Goal: Navigation & Orientation: Find specific page/section

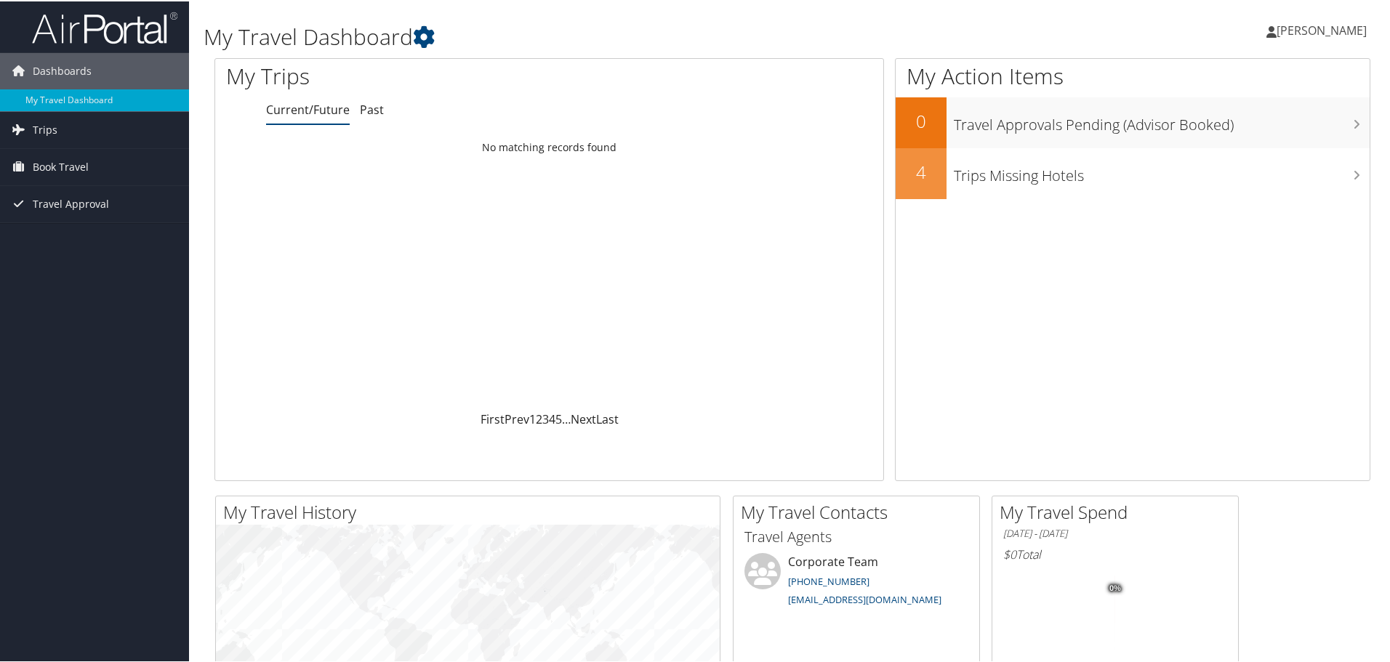
click at [1311, 28] on span "[PERSON_NAME]" at bounding box center [1321, 29] width 90 height 16
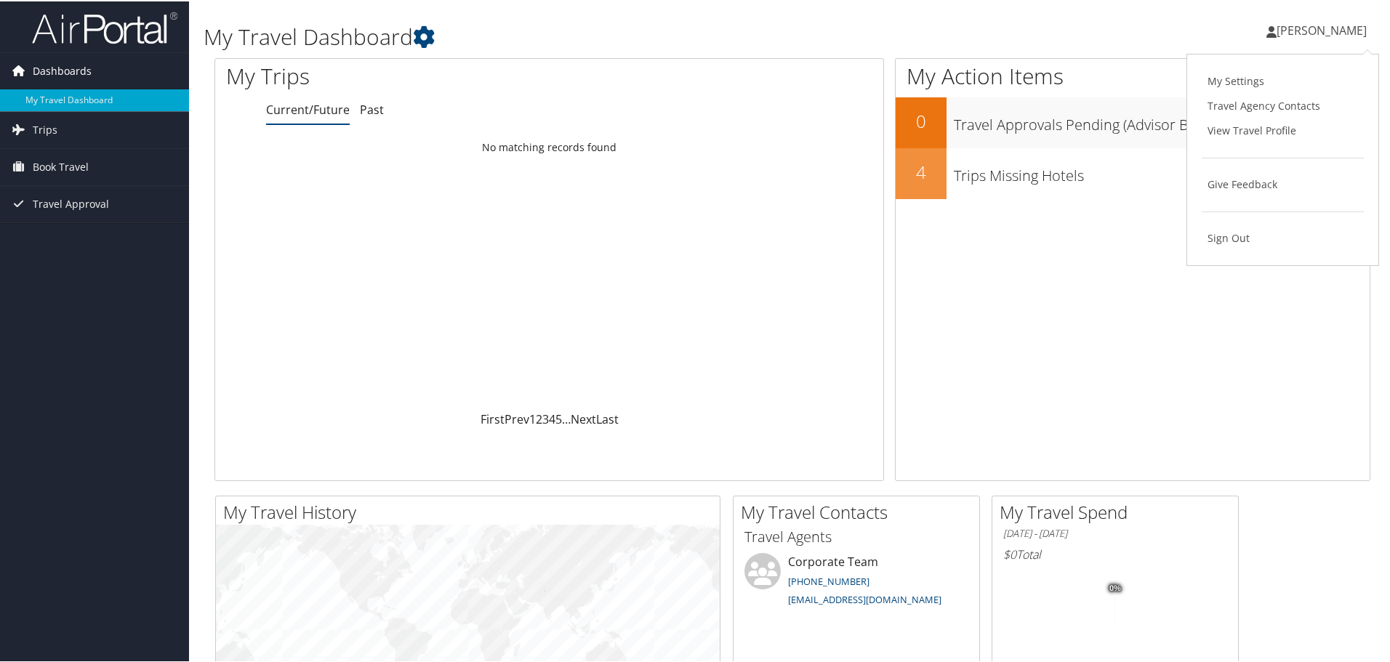
click at [73, 77] on span "Dashboards" at bounding box center [62, 70] width 59 height 36
click at [75, 72] on span "Dashboards" at bounding box center [62, 70] width 59 height 36
click at [79, 71] on span "Dashboards" at bounding box center [62, 70] width 59 height 36
click at [79, 99] on link "My Travel Dashboard" at bounding box center [94, 99] width 189 height 22
